Goal: Task Accomplishment & Management: Complete application form

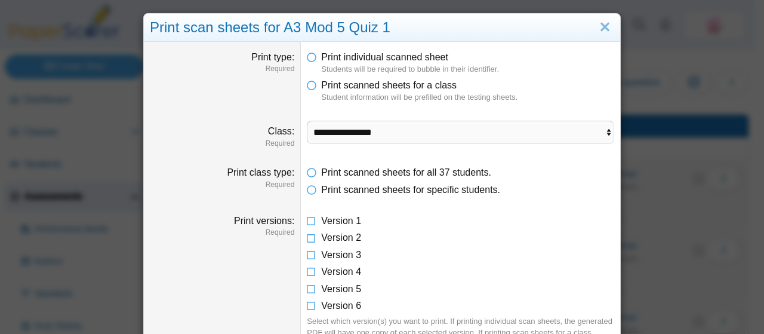
select select "**********"
click at [597, 27] on link "Close" at bounding box center [605, 27] width 19 height 20
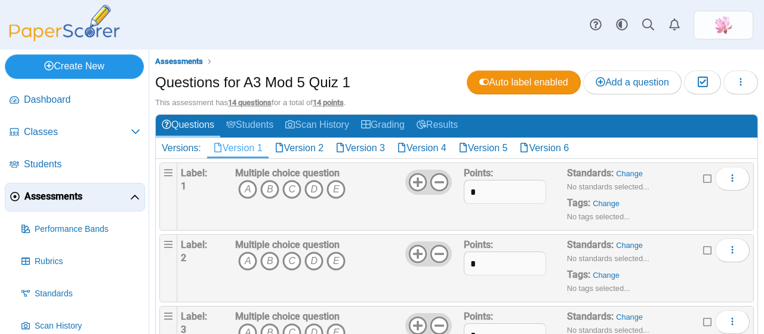
click at [93, 64] on link "Create New" at bounding box center [74, 66] width 139 height 24
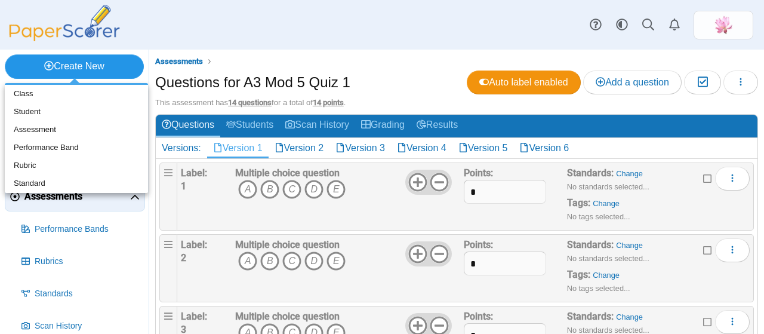
click at [108, 60] on link "Create New" at bounding box center [74, 66] width 139 height 24
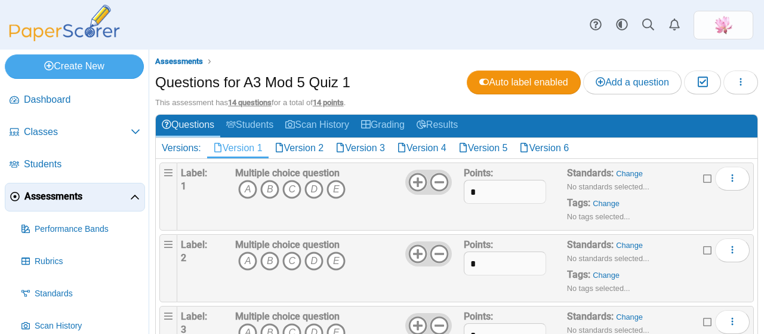
click at [103, 196] on span "Assessments" at bounding box center [77, 196] width 106 height 13
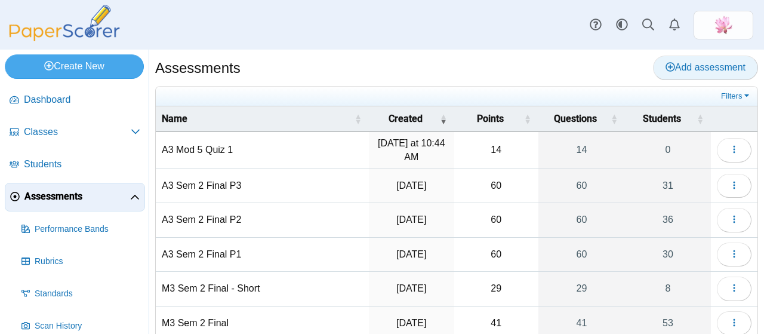
click at [668, 68] on span "Add assessment" at bounding box center [706, 67] width 80 height 10
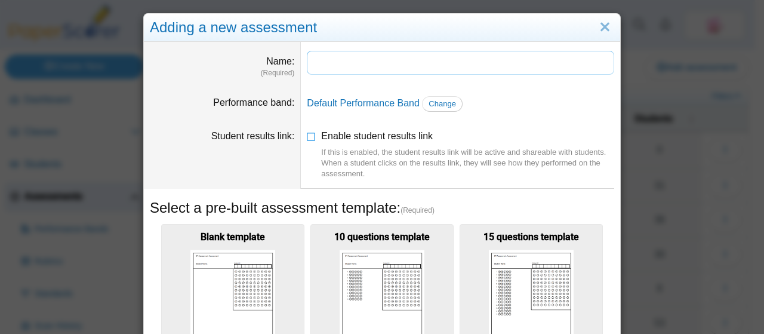
click at [376, 60] on input "Name" at bounding box center [461, 63] width 308 height 24
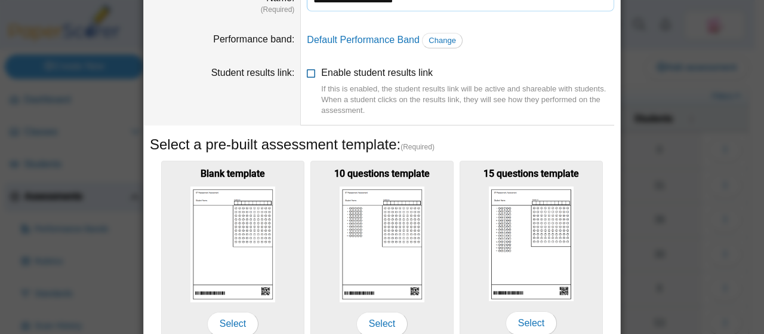
scroll to position [239, 0]
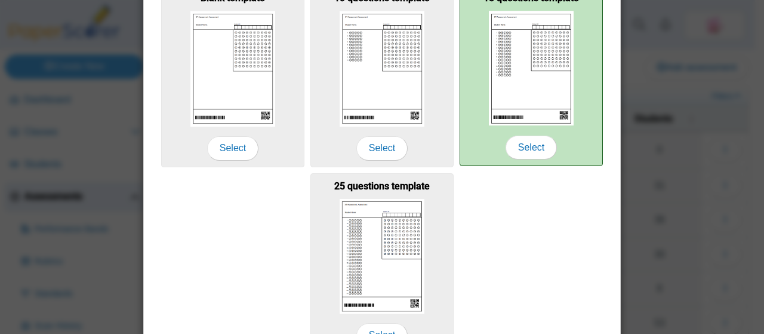
type input "**********"
click at [514, 87] on img at bounding box center [531, 68] width 85 height 115
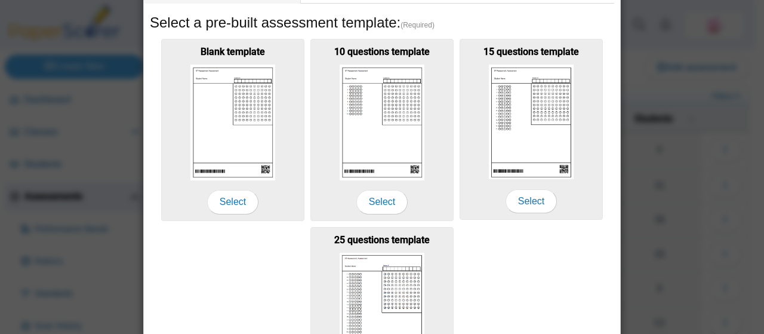
scroll to position [305, 0]
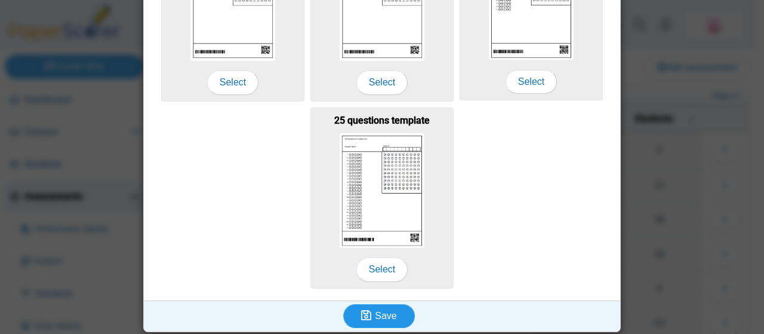
click at [389, 316] on span "Save" at bounding box center [386, 316] width 22 height 10
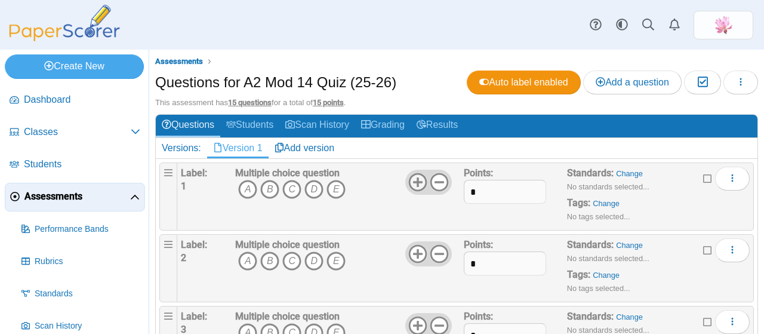
click at [410, 178] on icon at bounding box center [418, 182] width 19 height 19
click at [413, 180] on use at bounding box center [418, 182] width 19 height 19
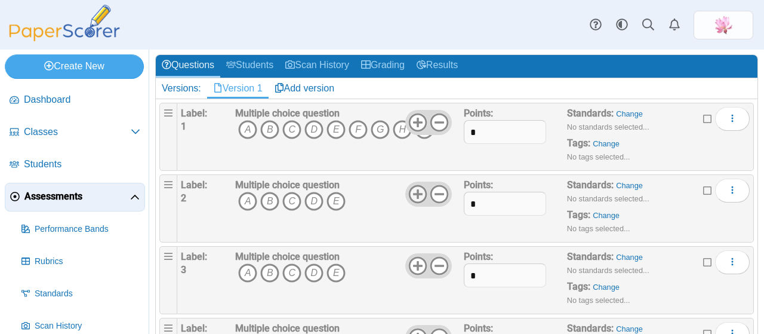
click at [416, 193] on icon at bounding box center [418, 194] width 19 height 19
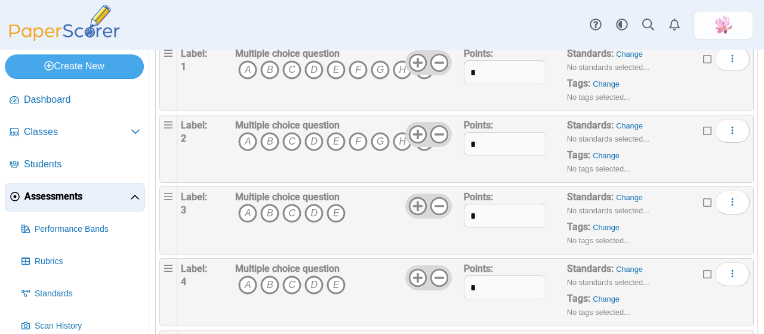
click at [413, 200] on use at bounding box center [418, 206] width 19 height 19
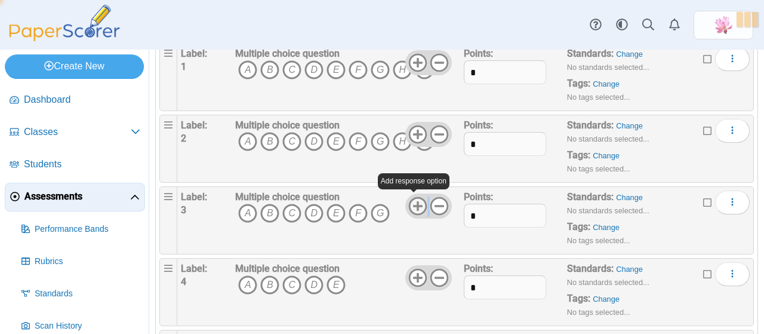
click at [413, 200] on use at bounding box center [418, 206] width 19 height 19
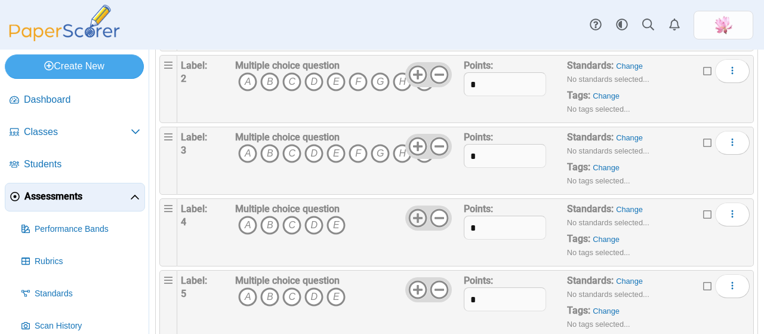
click at [416, 214] on use at bounding box center [418, 218] width 19 height 19
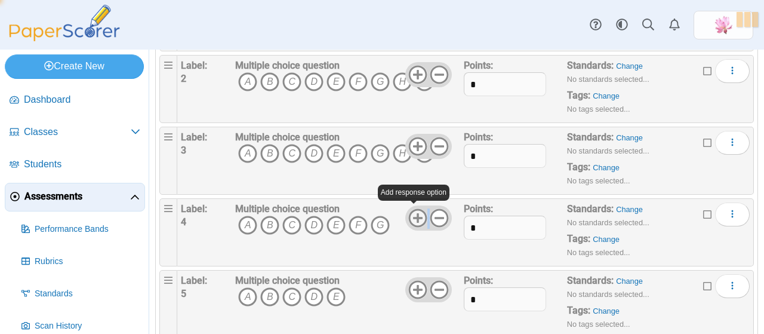
click at [416, 214] on use at bounding box center [418, 218] width 19 height 19
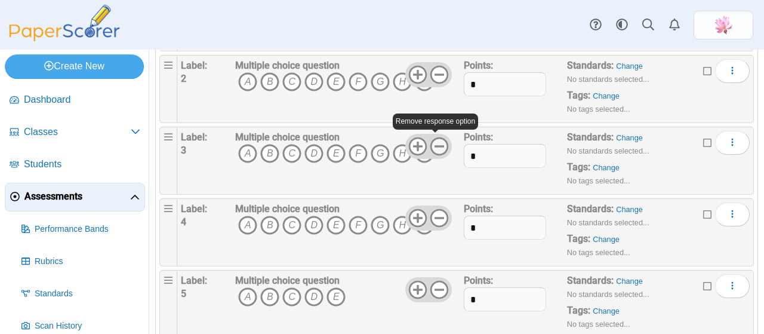
click at [437, 145] on icon at bounding box center [439, 146] width 19 height 19
click at [437, 210] on icon at bounding box center [439, 217] width 19 height 19
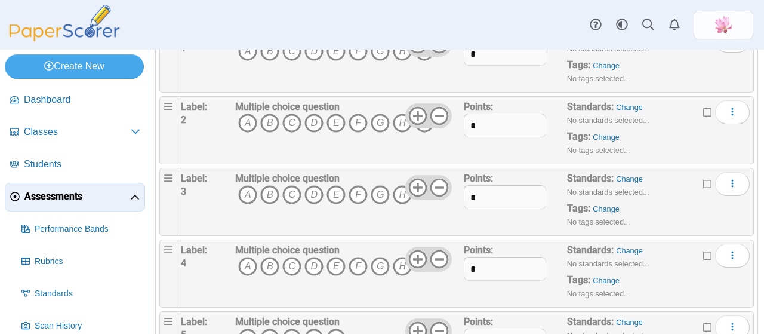
scroll to position [119, 0]
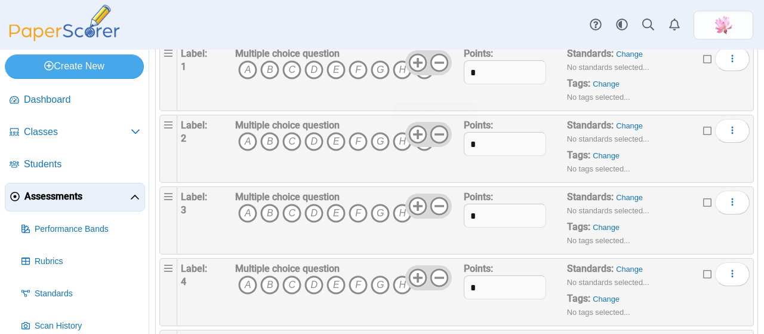
click at [437, 133] on use at bounding box center [440, 134] width 19 height 19
click at [435, 61] on use at bounding box center [440, 63] width 19 height 19
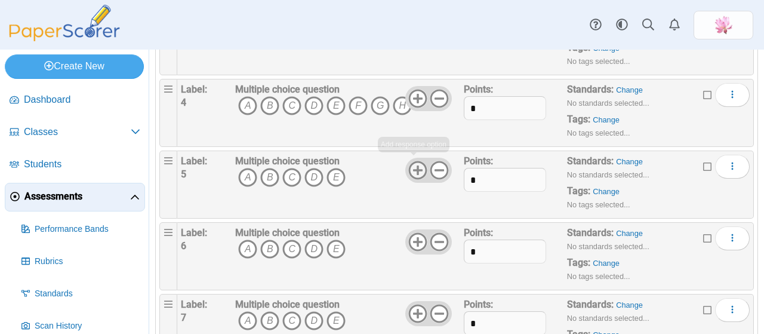
click at [415, 168] on icon at bounding box center [418, 170] width 19 height 19
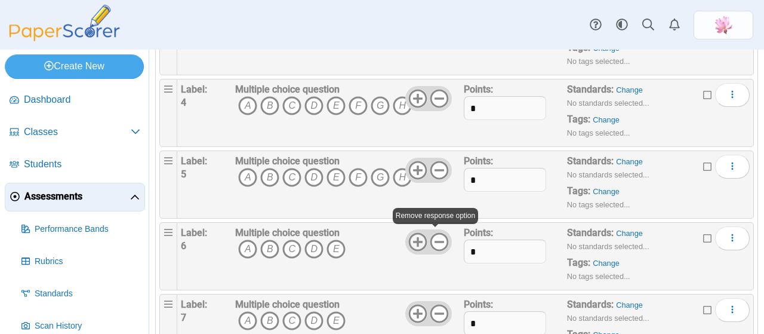
click at [413, 237] on use at bounding box center [418, 242] width 19 height 19
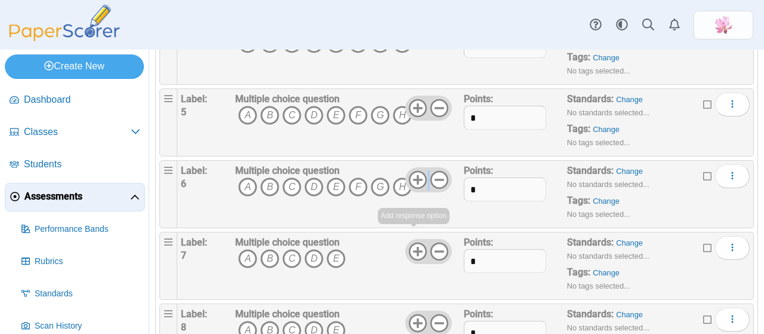
scroll to position [418, 0]
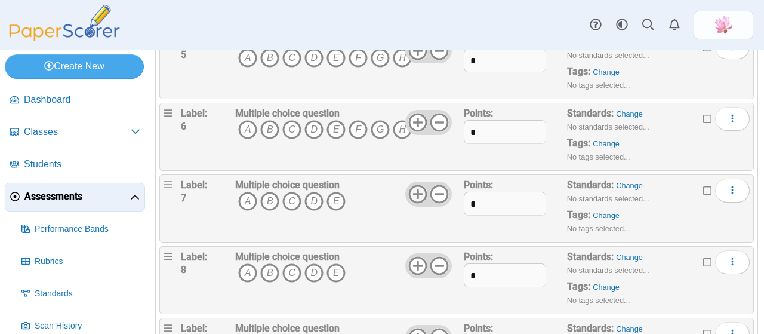
click at [416, 188] on icon at bounding box center [418, 194] width 19 height 19
click at [413, 263] on use at bounding box center [418, 266] width 19 height 19
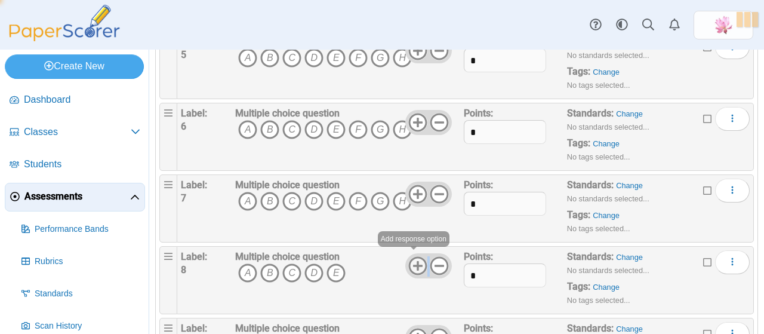
click at [413, 263] on use at bounding box center [418, 266] width 19 height 19
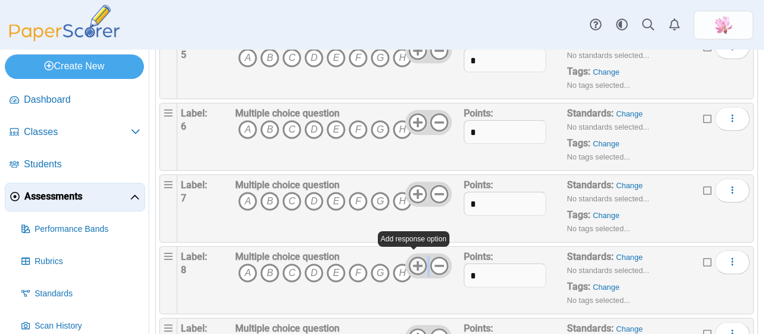
scroll to position [538, 0]
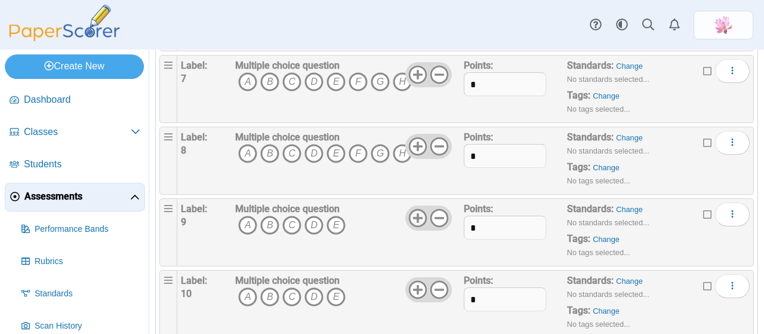
click at [413, 209] on use at bounding box center [418, 218] width 19 height 19
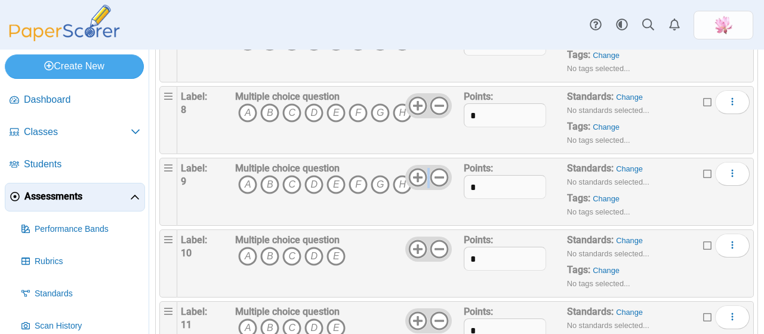
scroll to position [597, 0]
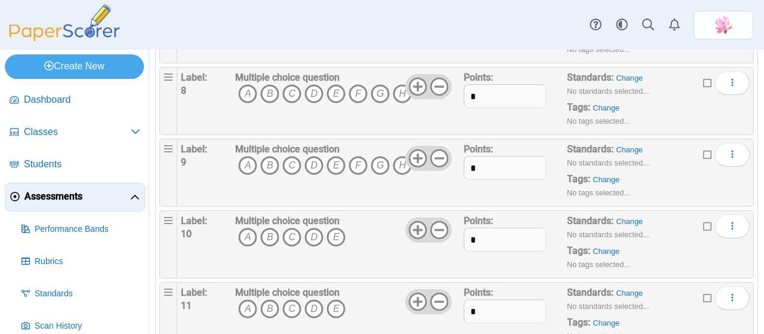
click at [415, 228] on icon at bounding box center [418, 229] width 19 height 19
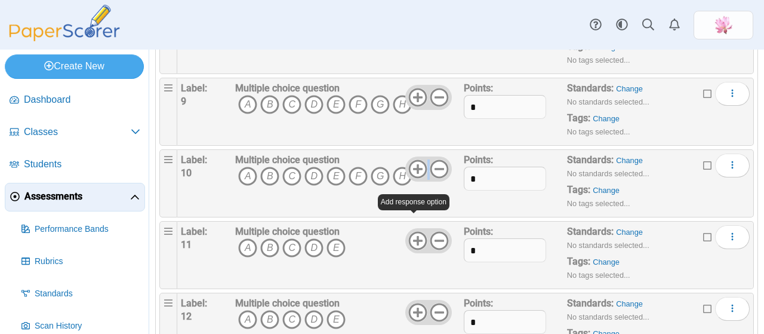
scroll to position [717, 0]
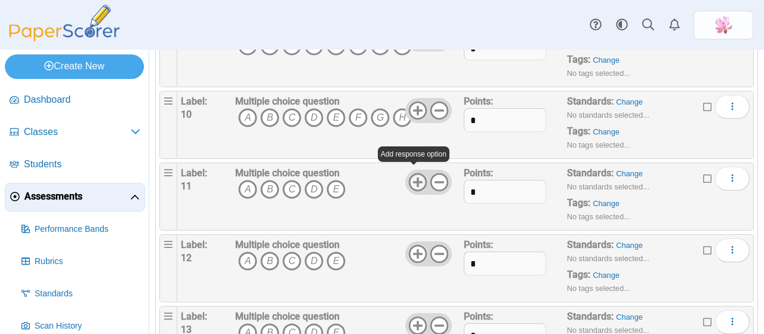
click at [416, 180] on icon at bounding box center [418, 182] width 19 height 19
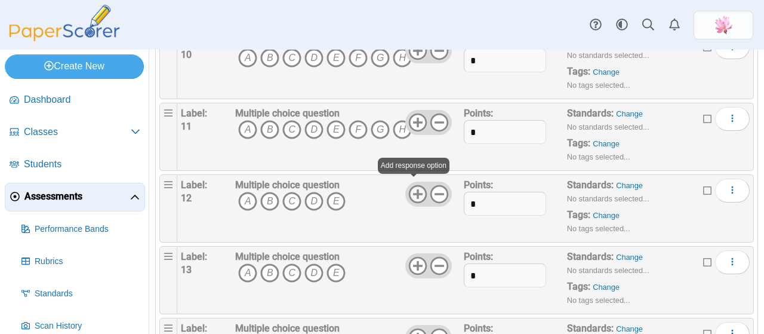
click at [415, 185] on icon at bounding box center [418, 194] width 19 height 19
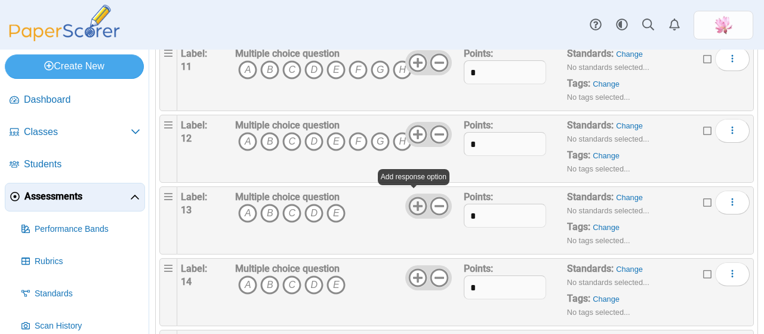
click at [410, 205] on icon at bounding box center [418, 205] width 19 height 19
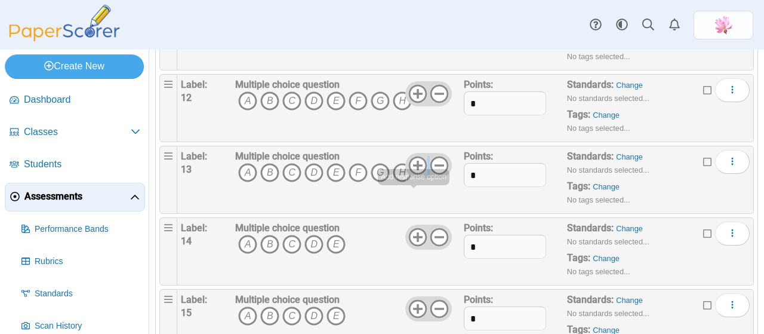
scroll to position [920, 0]
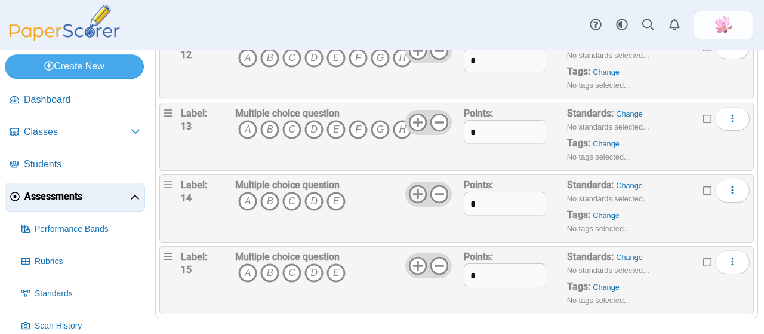
click at [409, 186] on use at bounding box center [418, 194] width 19 height 19
click at [411, 256] on icon at bounding box center [418, 265] width 19 height 19
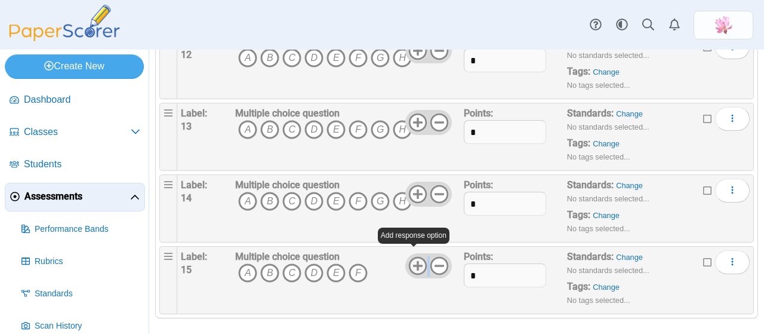
click at [411, 256] on icon at bounding box center [418, 265] width 19 height 19
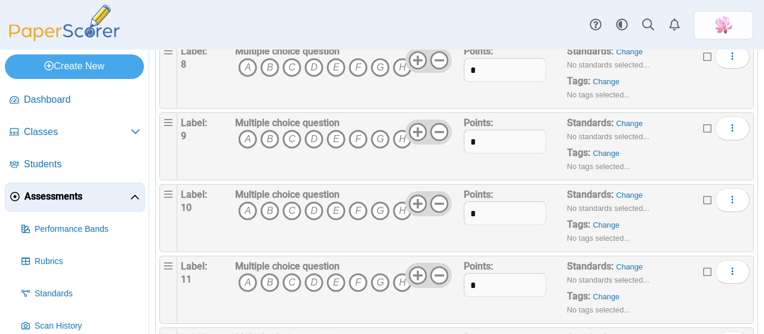
scroll to position [621, 0]
